Goal: Information Seeking & Learning: Learn about a topic

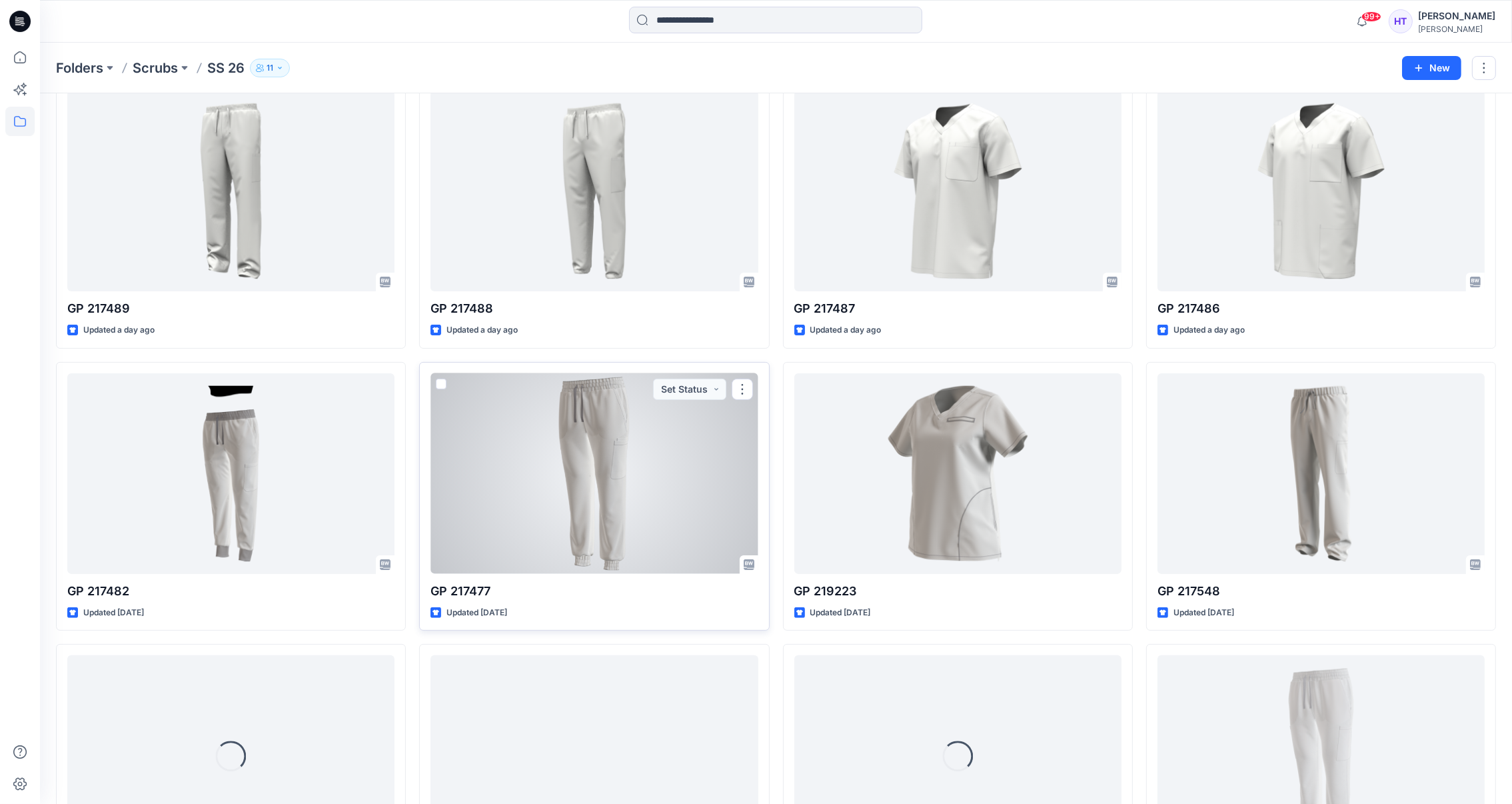
scroll to position [443, 0]
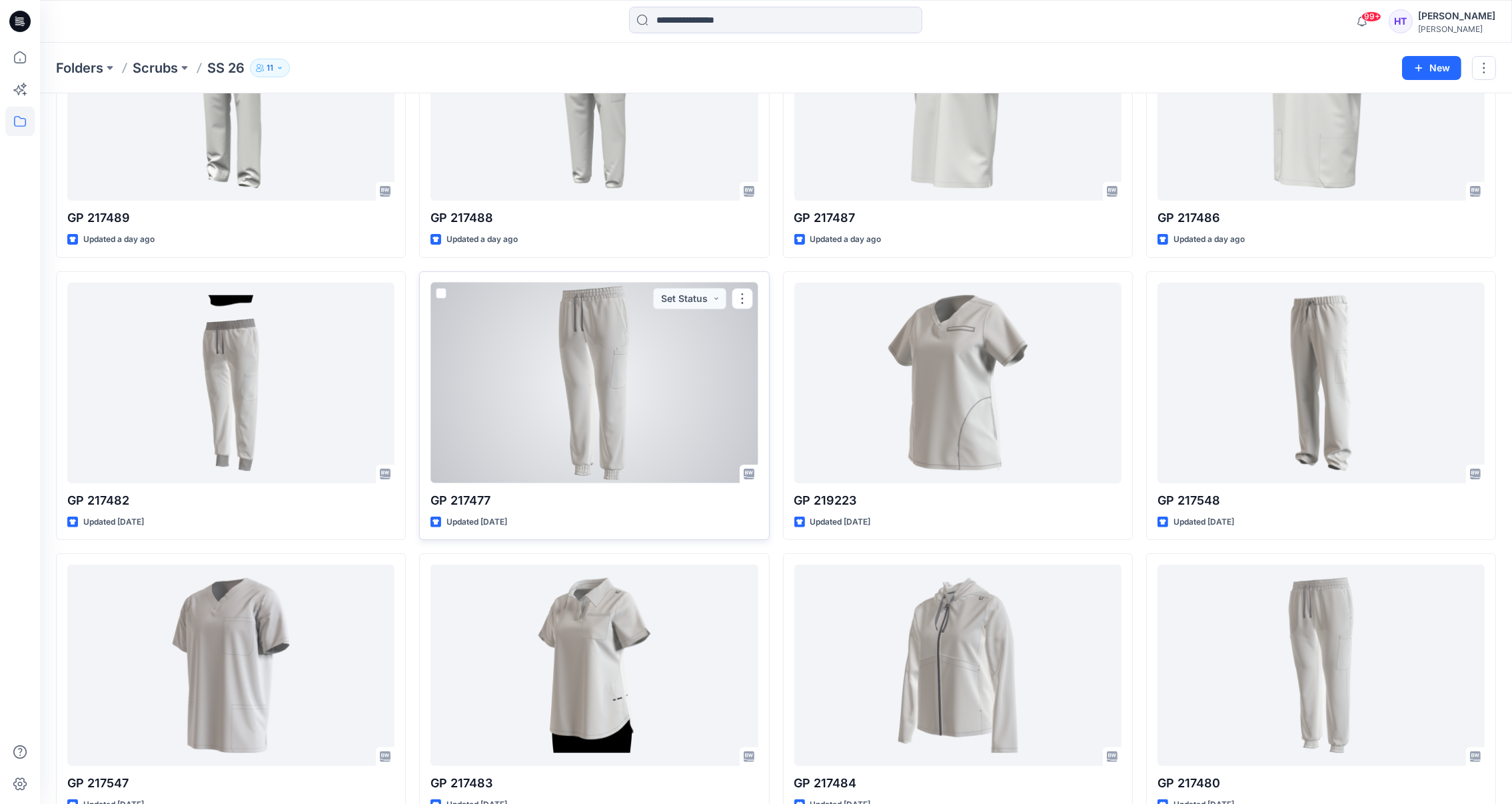
click at [629, 437] on div at bounding box center [594, 383] width 327 height 201
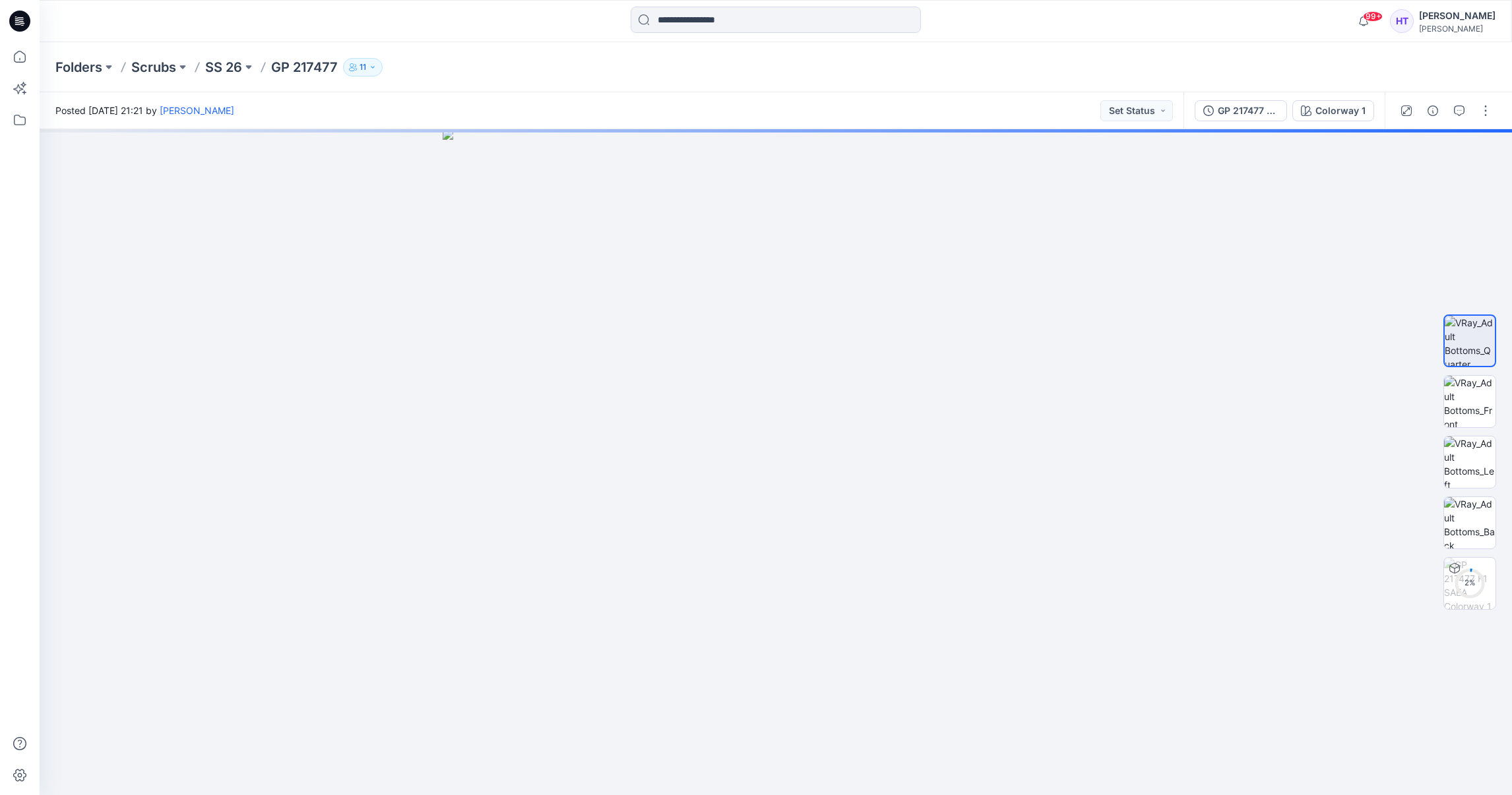
click at [9, 350] on div at bounding box center [20, 419] width 29 height 753
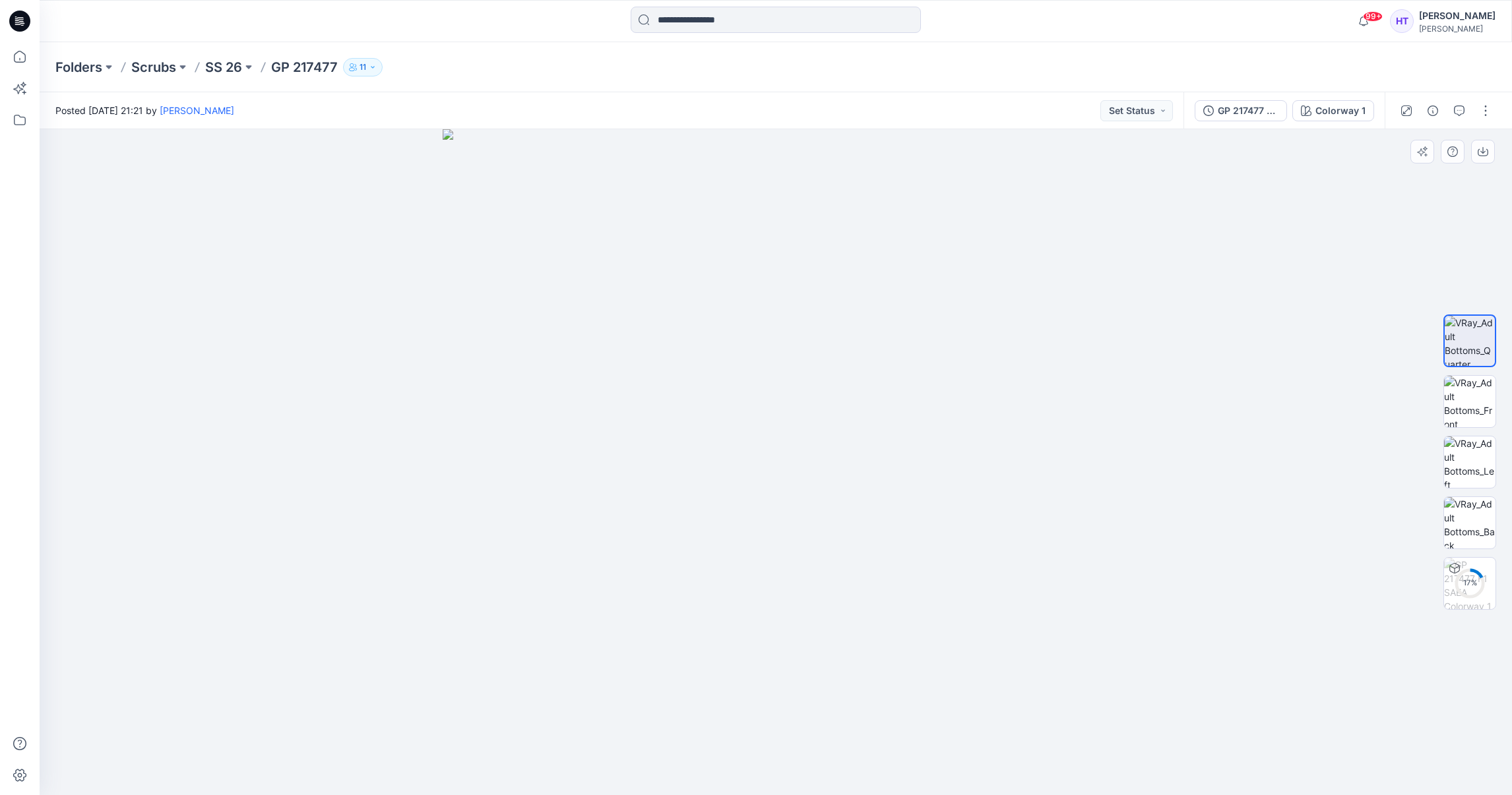
drag, startPoint x: 927, startPoint y: 384, endPoint x: 876, endPoint y: 388, distance: 51.2
click at [876, 388] on img at bounding box center [776, 462] width 666 height 666
click at [1476, 454] on img at bounding box center [1470, 462] width 52 height 52
drag, startPoint x: 774, startPoint y: 330, endPoint x: 806, endPoint y: 578, distance: 250.1
click at [218, 69] on p "SS 26" at bounding box center [223, 67] width 37 height 18
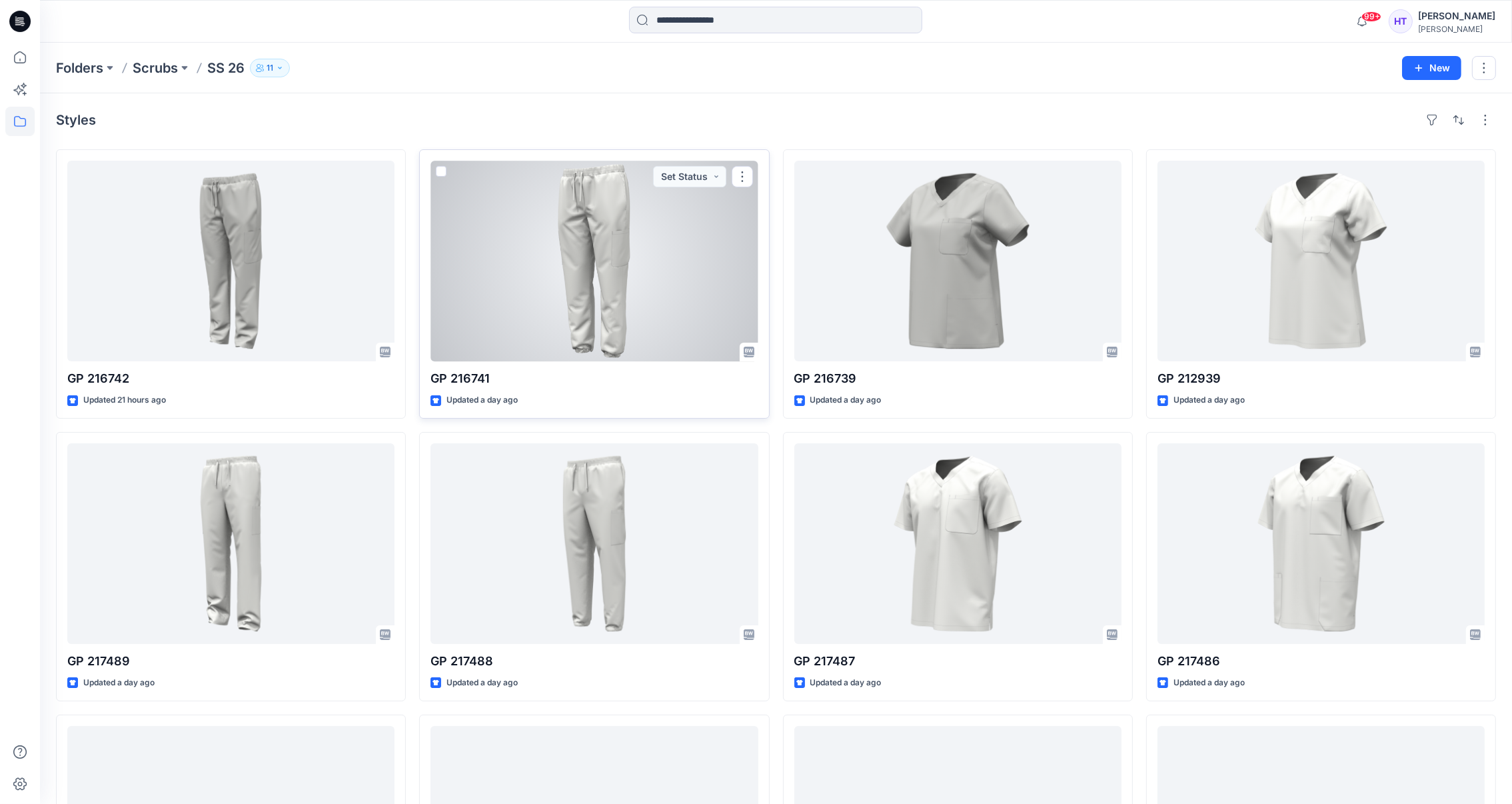
click at [682, 299] on div at bounding box center [594, 261] width 327 height 201
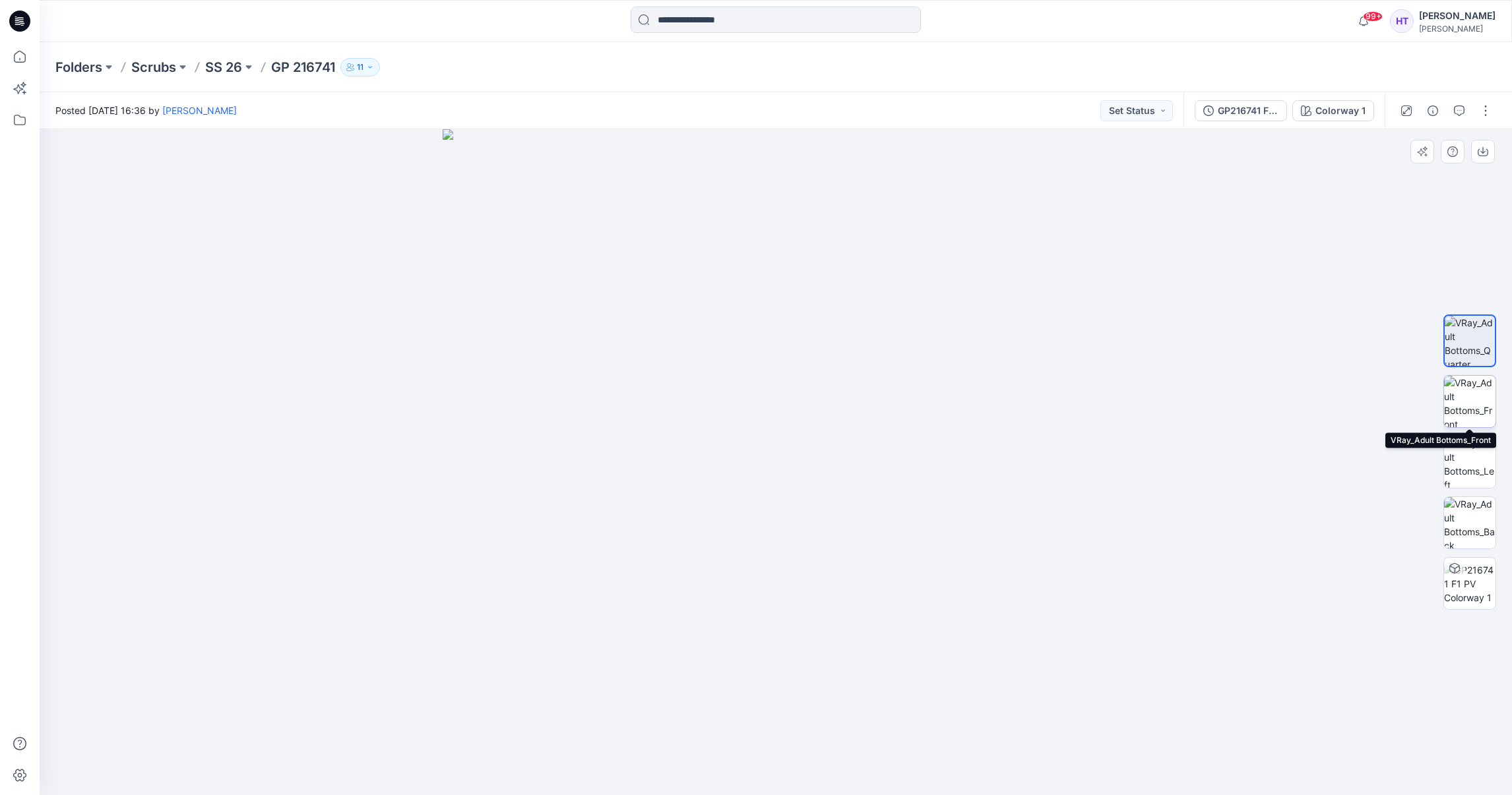
click at [1470, 405] on img at bounding box center [1470, 401] width 52 height 52
click at [1484, 154] on icon "button" at bounding box center [1483, 152] width 10 height 10
click at [1459, 451] on img at bounding box center [1470, 462] width 52 height 52
click at [1478, 157] on button "button" at bounding box center [1483, 152] width 24 height 24
click at [1471, 512] on img at bounding box center [1470, 523] width 52 height 52
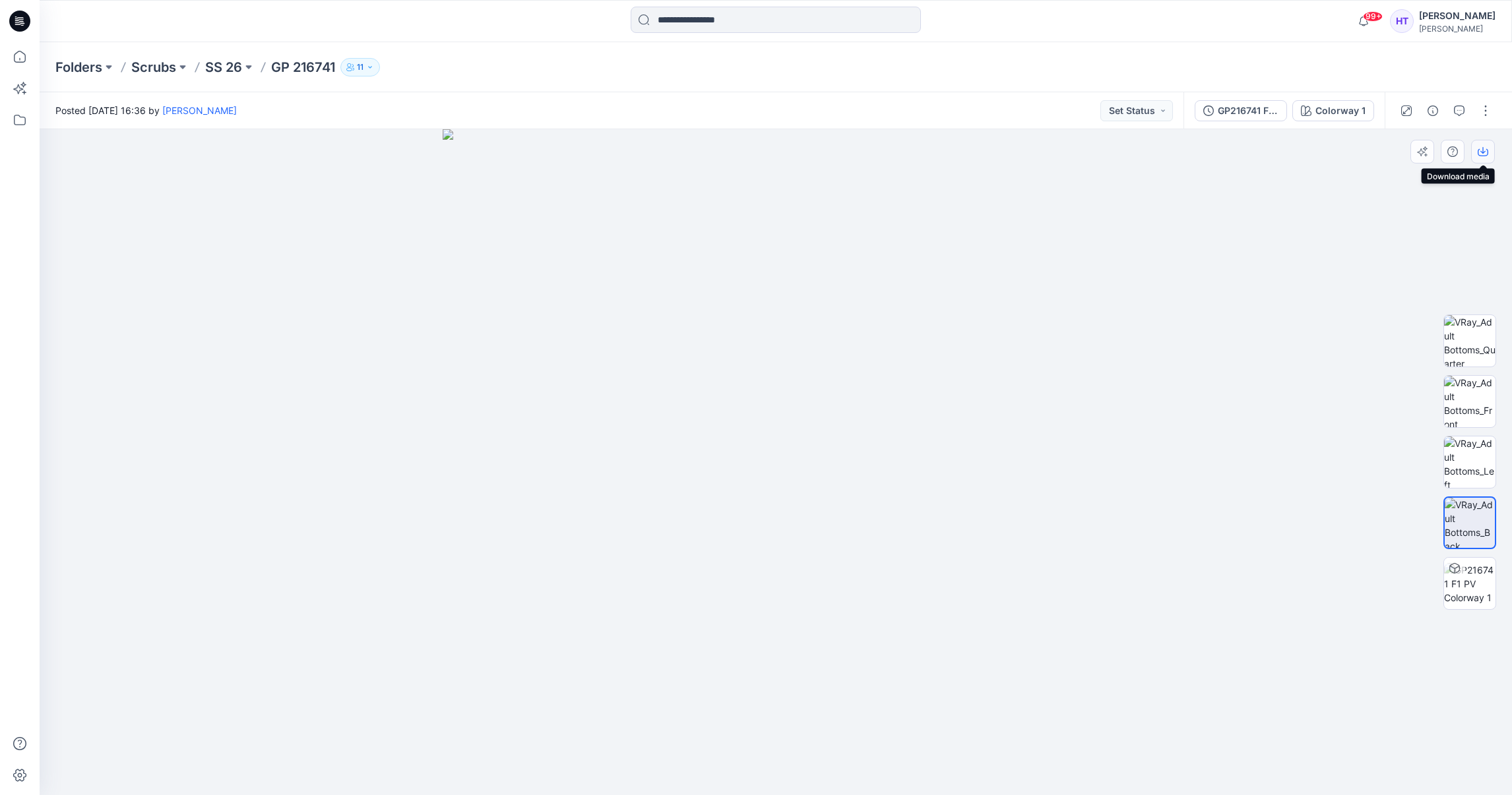
click at [1486, 147] on icon "button" at bounding box center [1483, 152] width 10 height 10
click at [766, 77] on div "Folders Scrubs SS 26 GP 216741 11" at bounding box center [776, 67] width 1473 height 50
click at [228, 54] on div "Folders Scrubs SS 26 GP 216741 11" at bounding box center [776, 67] width 1473 height 50
click at [228, 65] on p "SS 26" at bounding box center [223, 67] width 37 height 18
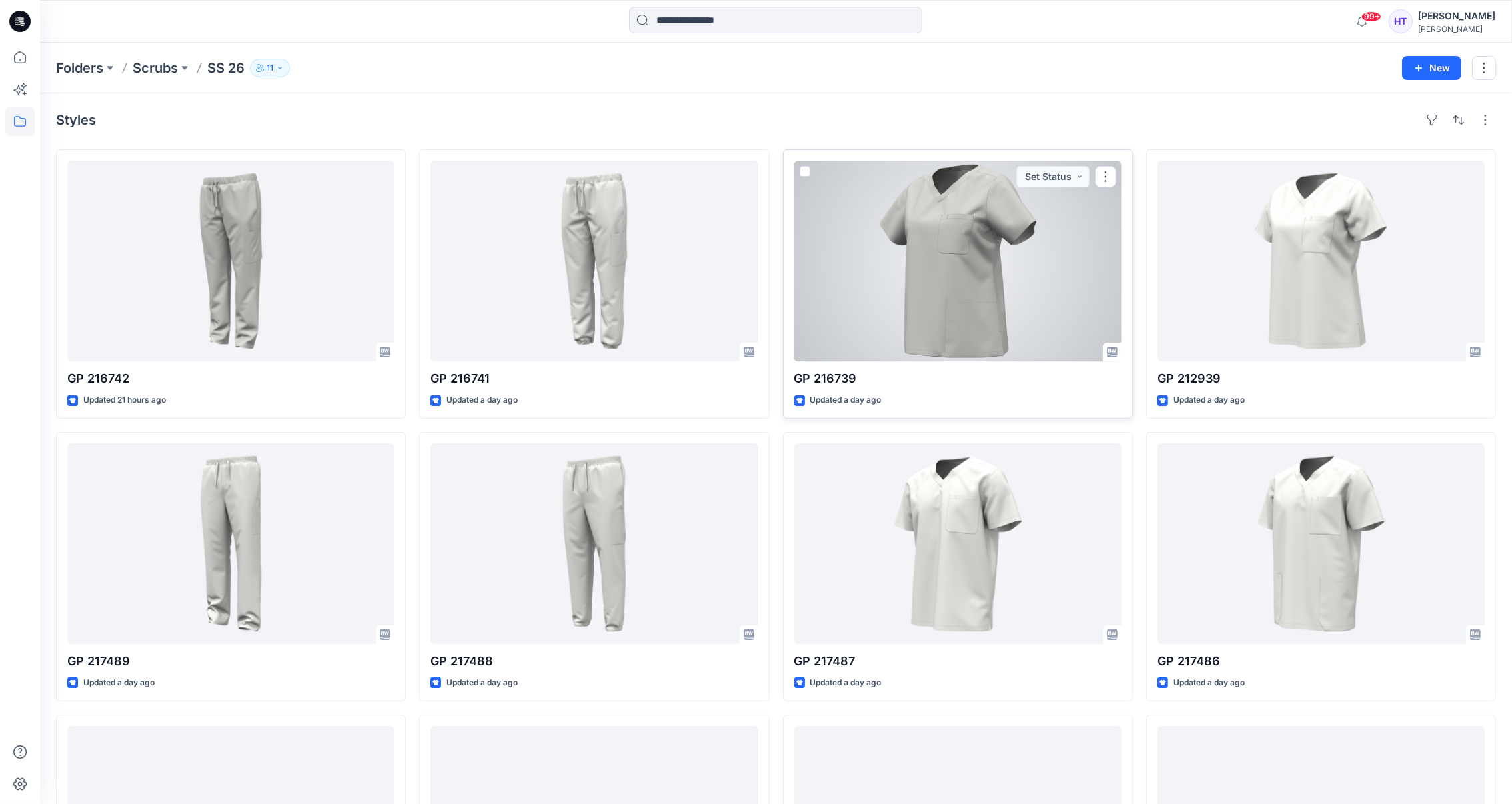
click at [958, 246] on div at bounding box center [958, 261] width 327 height 201
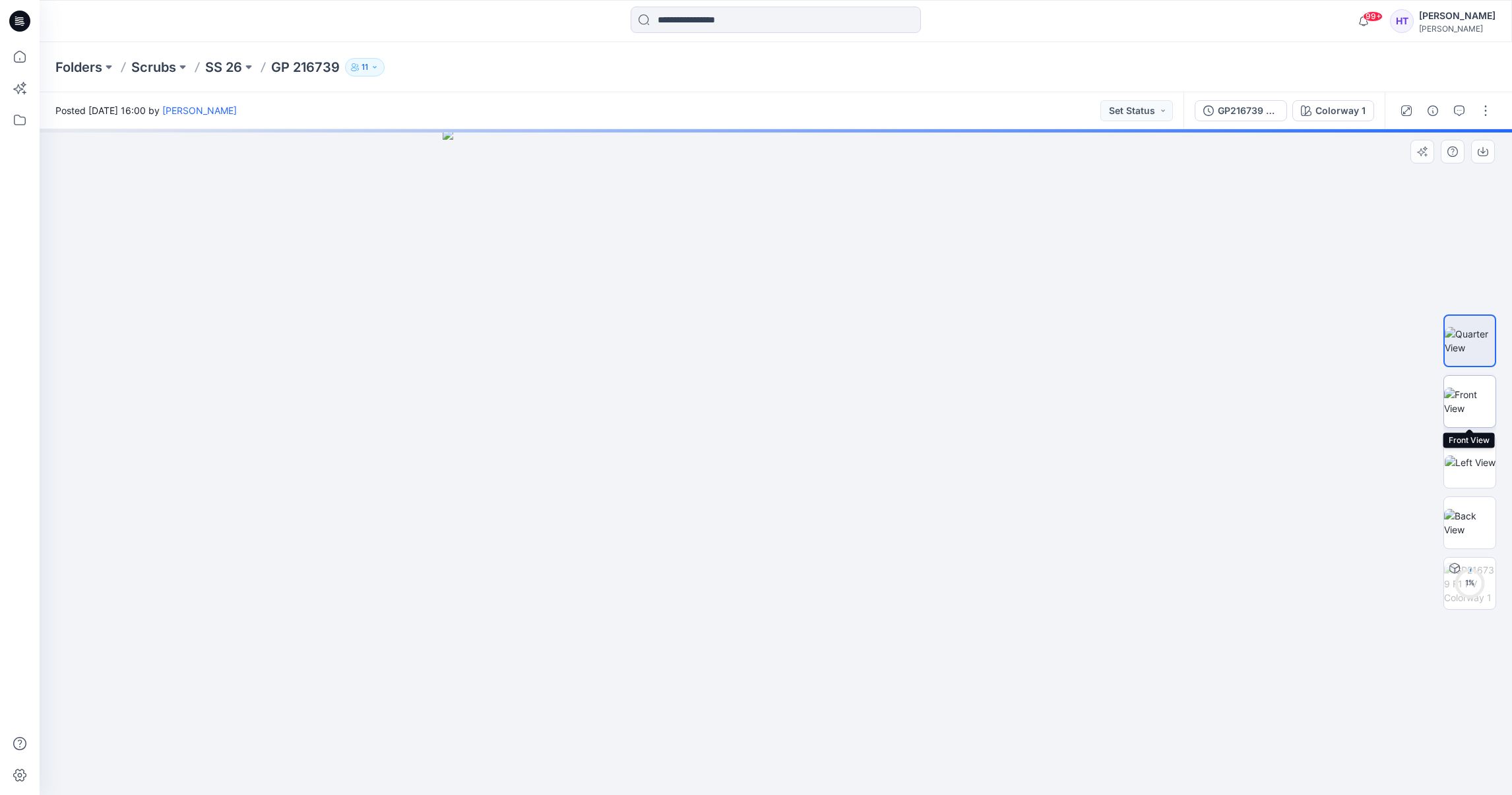
click at [1478, 406] on img at bounding box center [1470, 402] width 52 height 28
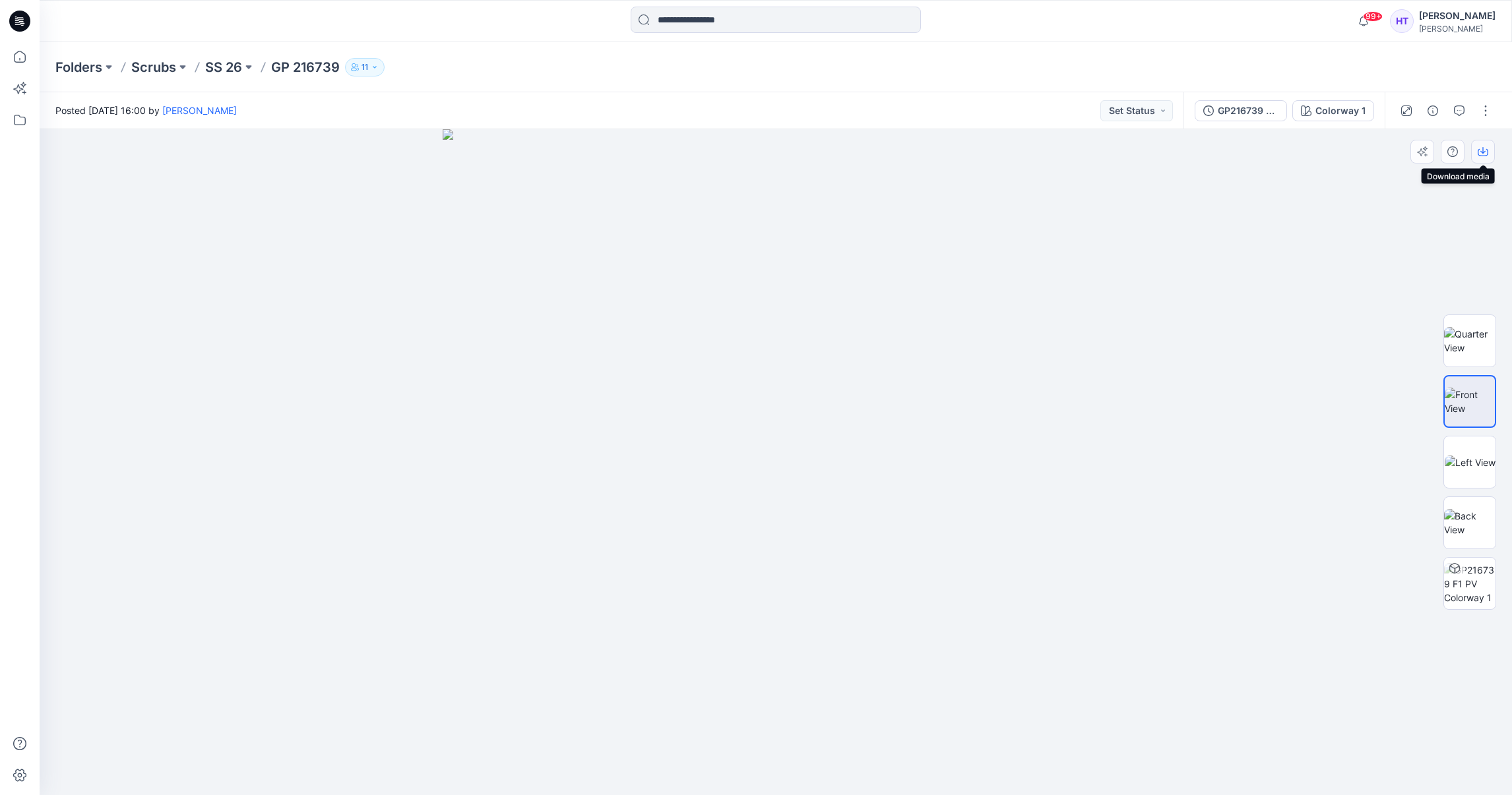
click at [1481, 155] on icon "button" at bounding box center [1483, 152] width 10 height 7
click at [1477, 466] on img at bounding box center [1470, 462] width 51 height 14
click at [1474, 519] on img at bounding box center [1470, 523] width 52 height 28
click at [1482, 155] on icon "button" at bounding box center [1483, 152] width 10 height 7
click at [224, 71] on p "SS 26" at bounding box center [223, 67] width 37 height 18
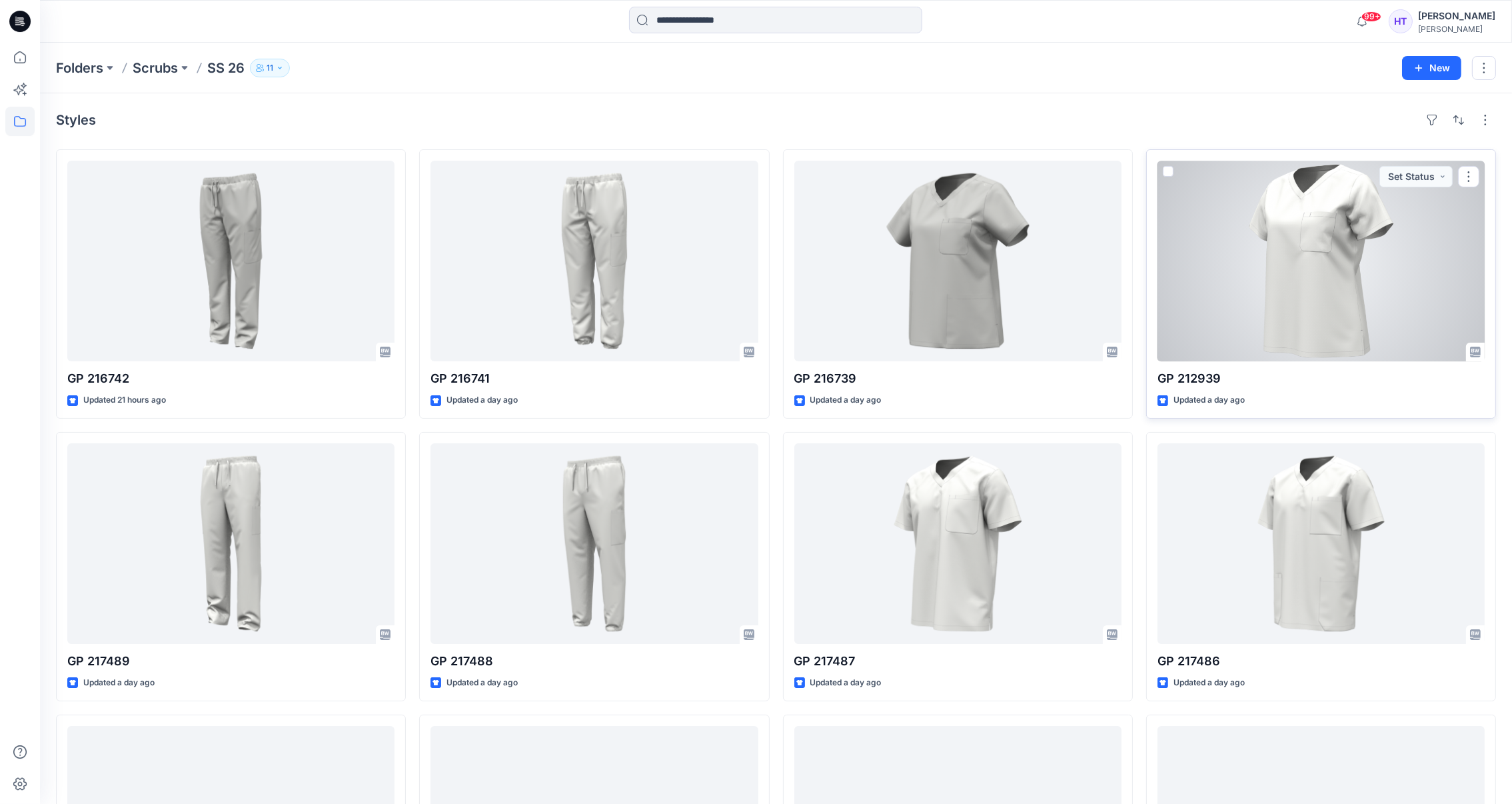
click at [1317, 269] on div at bounding box center [1321, 261] width 327 height 201
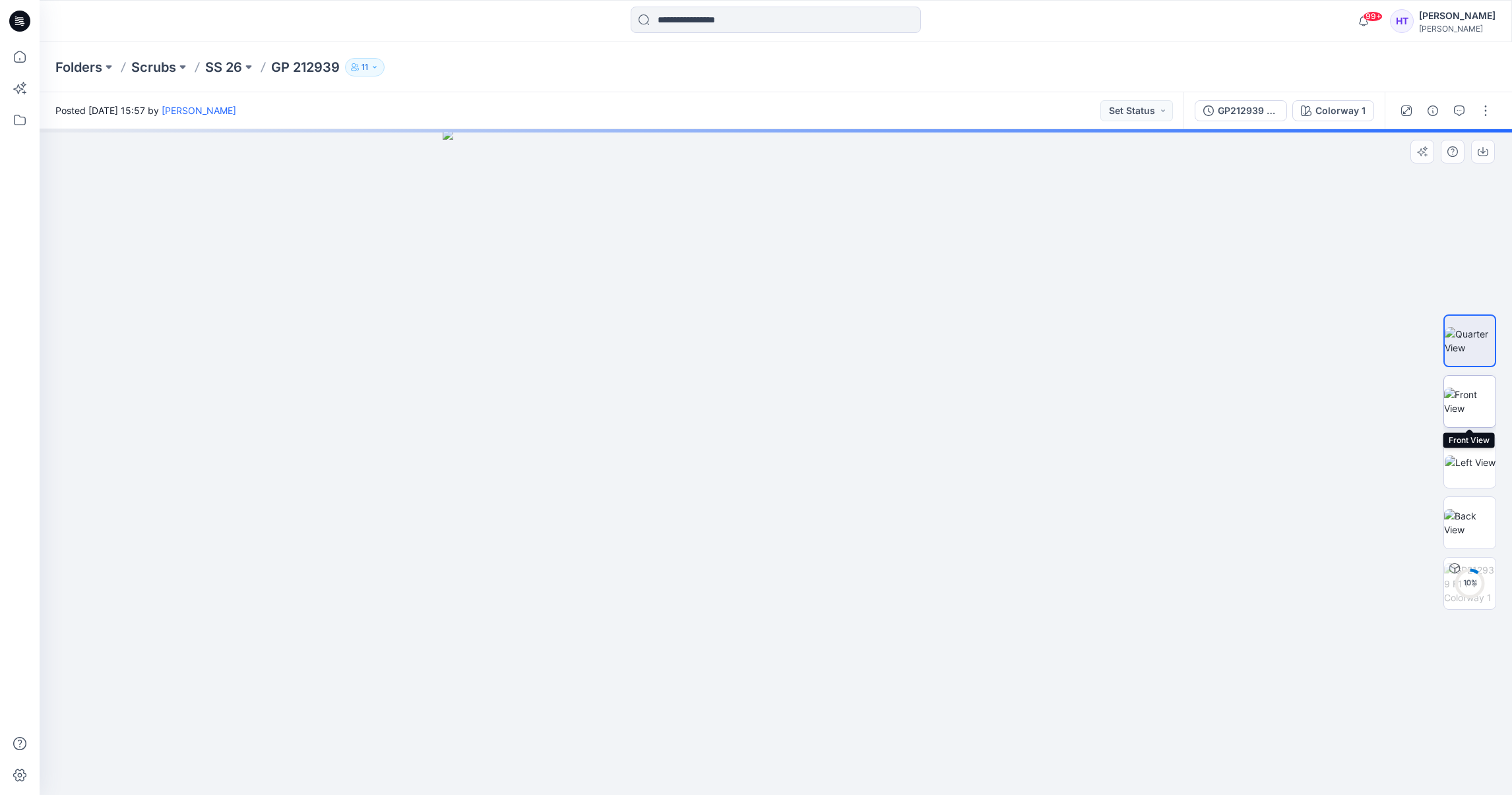
click at [1478, 399] on img at bounding box center [1470, 402] width 52 height 28
click at [1487, 152] on icon "button" at bounding box center [1483, 152] width 10 height 7
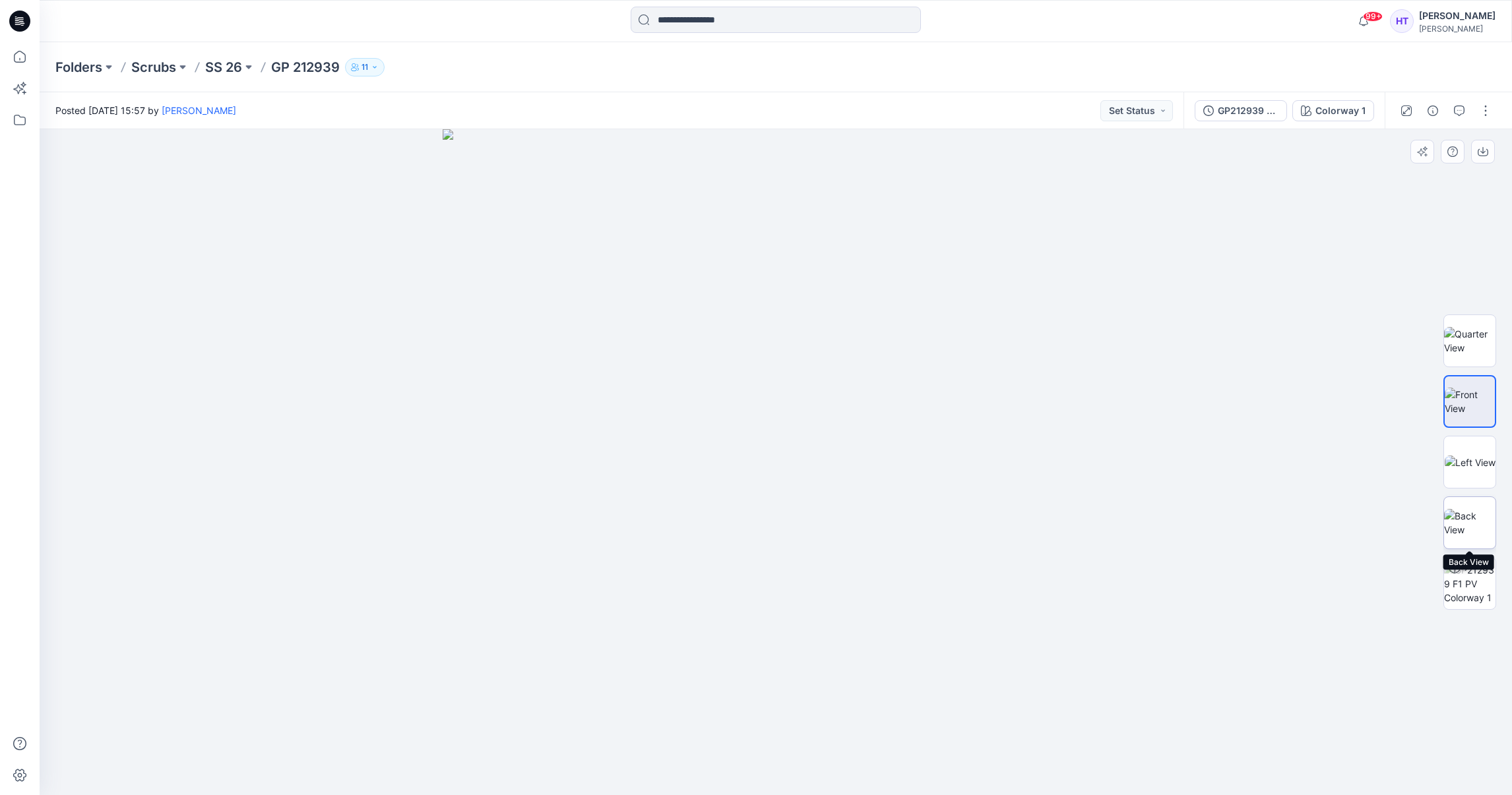
click at [1474, 509] on img at bounding box center [1470, 523] width 52 height 28
click at [1494, 149] on button "button" at bounding box center [1483, 152] width 24 height 24
